Goal: Task Accomplishment & Management: Manage account settings

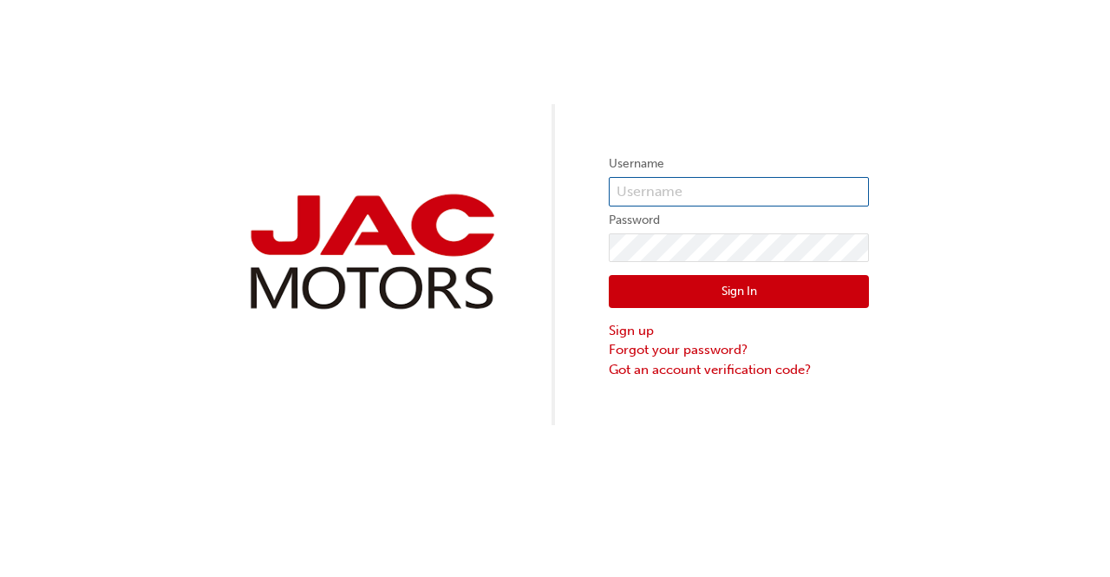
click at [641, 188] on input "text" at bounding box center [739, 191] width 260 height 29
type input "[EMAIL_ADDRESS][DOMAIN_NAME]"
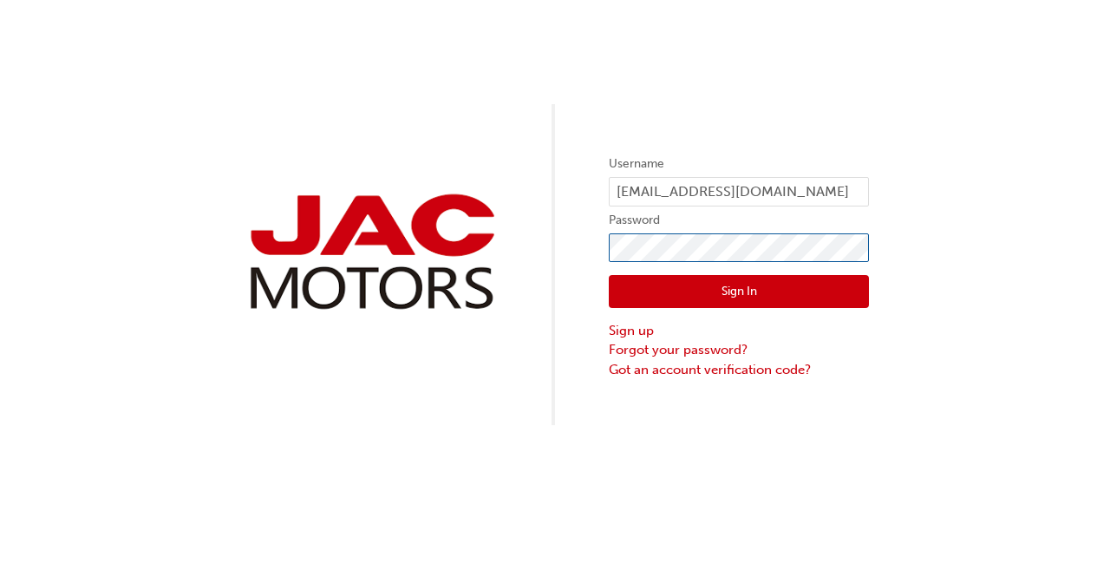
click button "Sign In" at bounding box center [739, 291] width 260 height 33
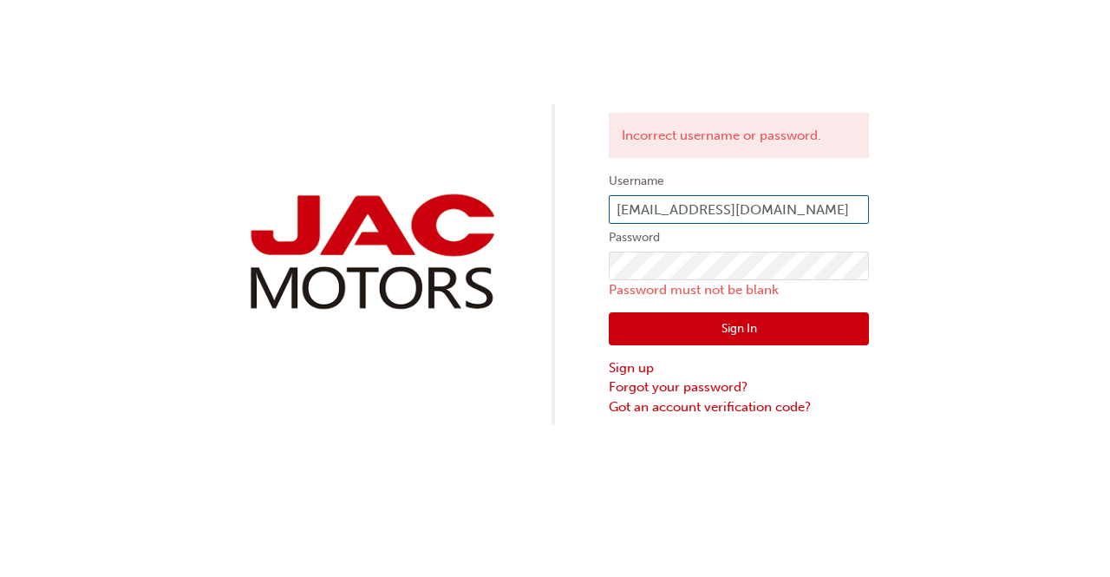
drag, startPoint x: 756, startPoint y: 213, endPoint x: 538, endPoint y: 249, distance: 221.6
click at [538, 249] on div "Incorrect username or password. Username [EMAIL_ADDRESS][DOMAIN_NAME] Password …" at bounding box center [555, 212] width 1110 height 425
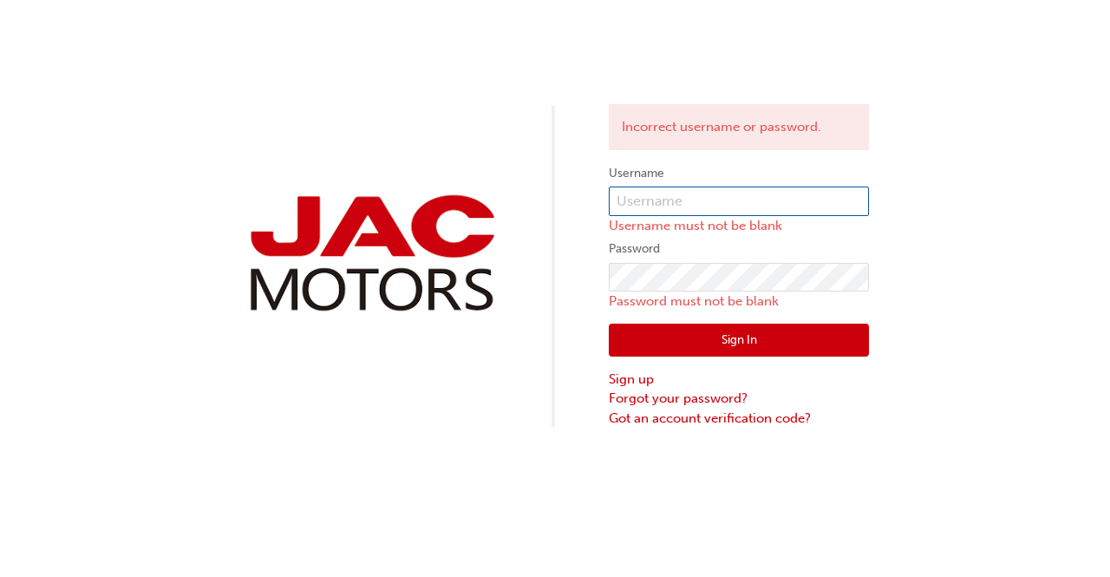
click at [699, 195] on input "text" at bounding box center [739, 200] width 260 height 29
type input "LE0123"
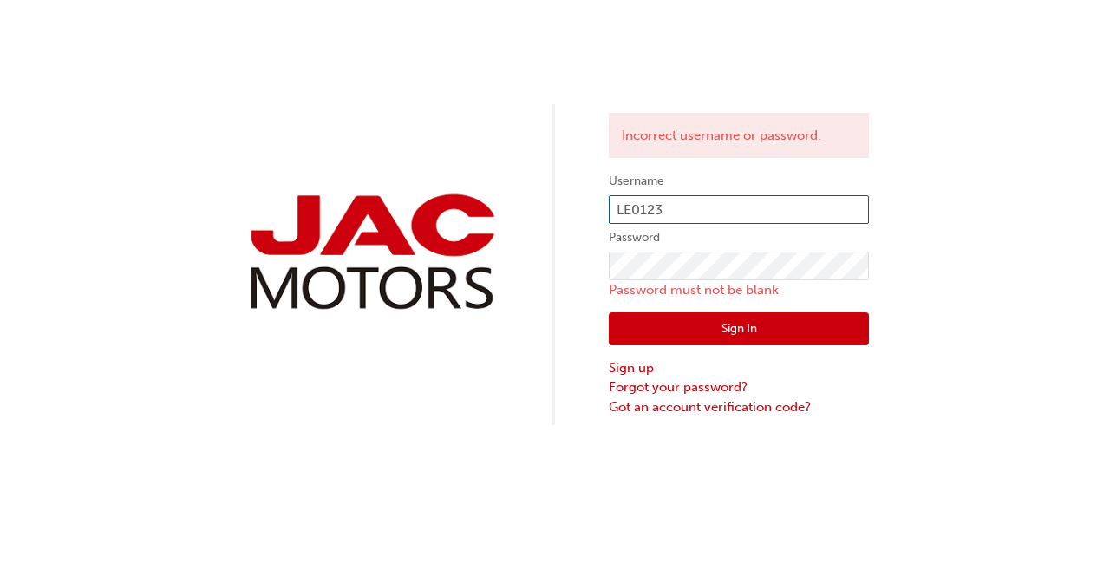
drag, startPoint x: 697, startPoint y: 207, endPoint x: 563, endPoint y: 221, distance: 135.2
click at [563, 221] on div "Incorrect username or password. Username LE0123 Password Password must not be b…" at bounding box center [555, 212] width 1110 height 425
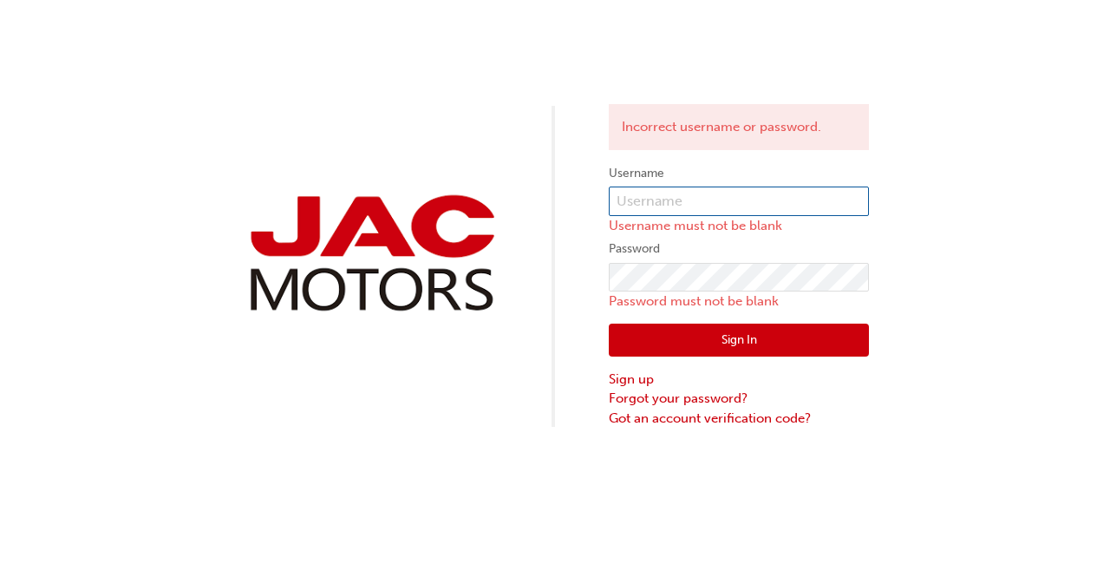
click at [624, 197] on input "text" at bounding box center [739, 200] width 260 height 29
type input "[EMAIL_ADDRESS][DOMAIN_NAME]"
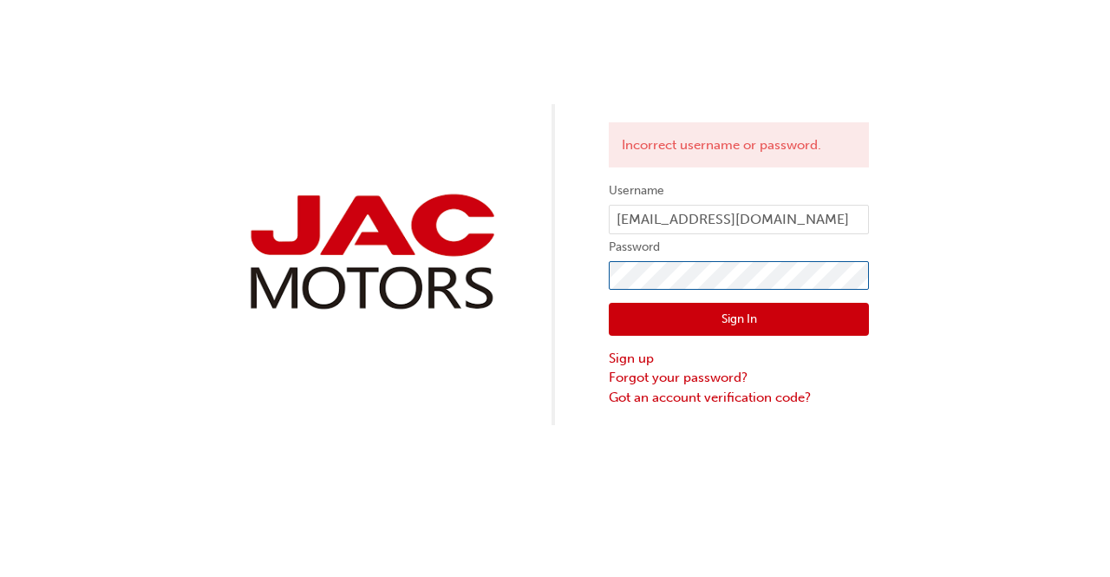
click button "Sign In" at bounding box center [739, 319] width 260 height 33
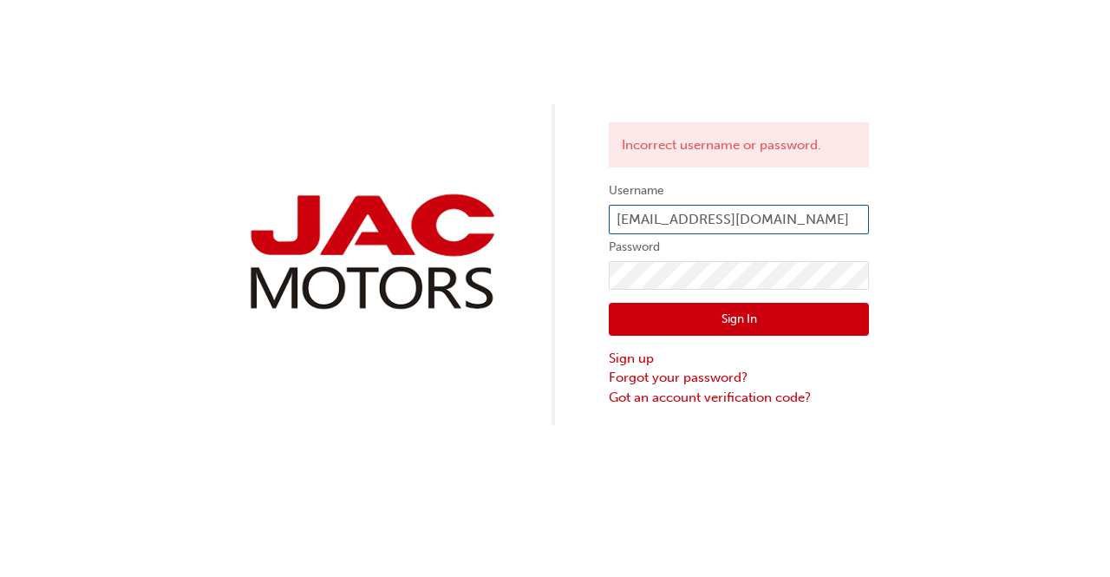
click at [770, 218] on input "[EMAIL_ADDRESS][DOMAIN_NAME]" at bounding box center [739, 219] width 260 height 29
type input "L"
